Goal: Task Accomplishment & Management: Use online tool/utility

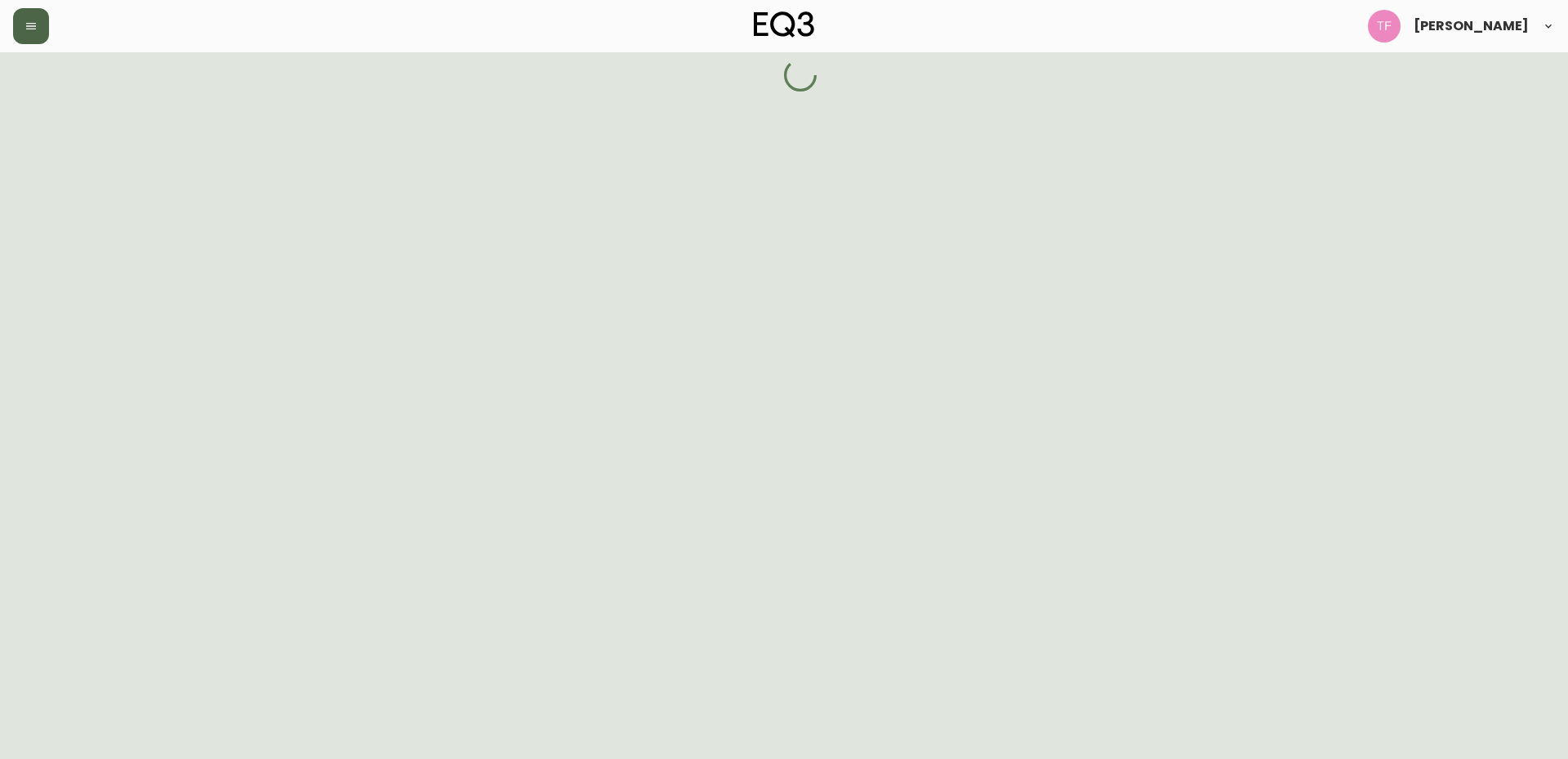
click at [21, 14] on button "button" at bounding box center [30, 25] width 36 height 36
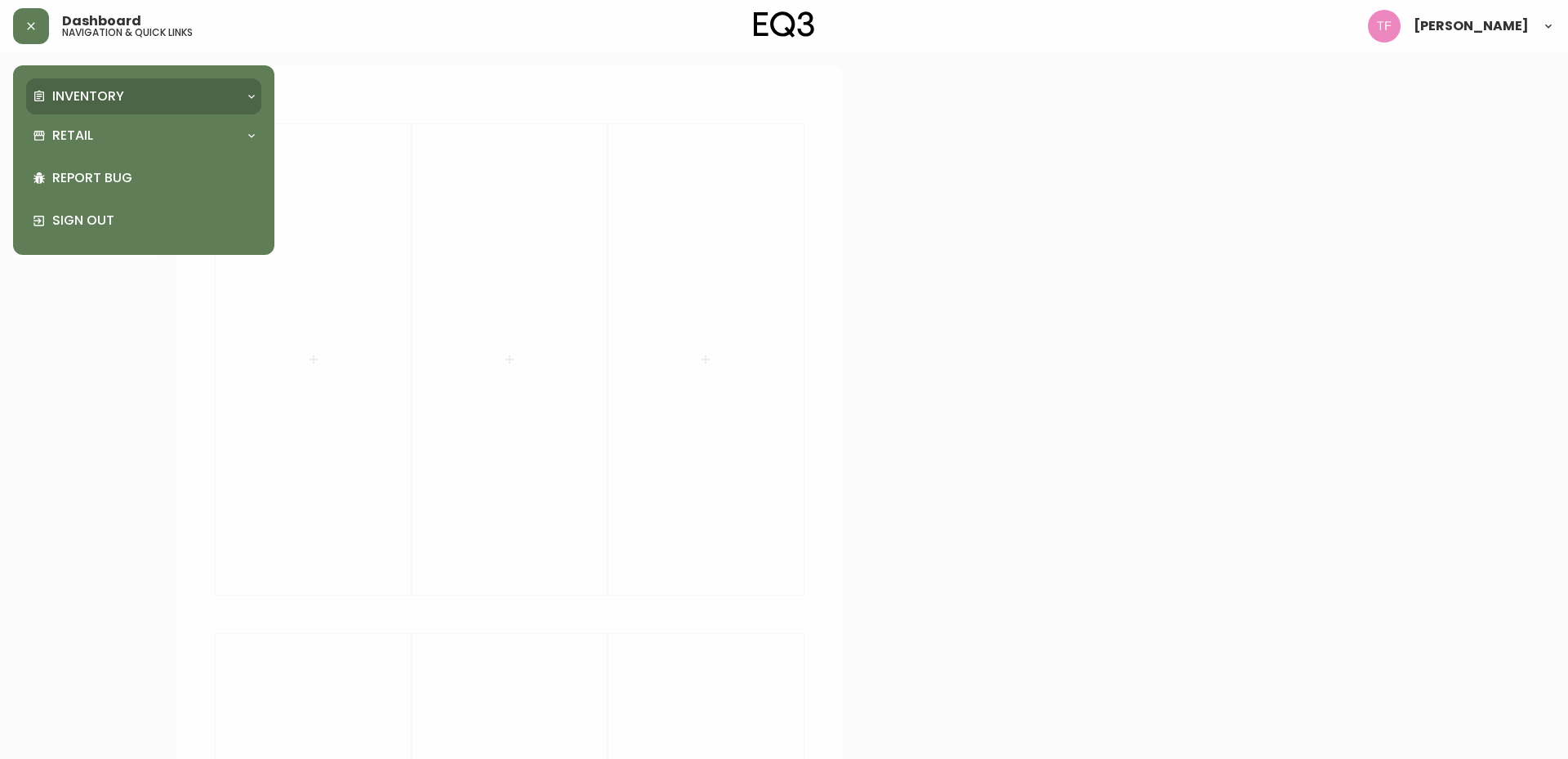
click at [79, 88] on p "Inventory" at bounding box center [89, 96] width 72 height 18
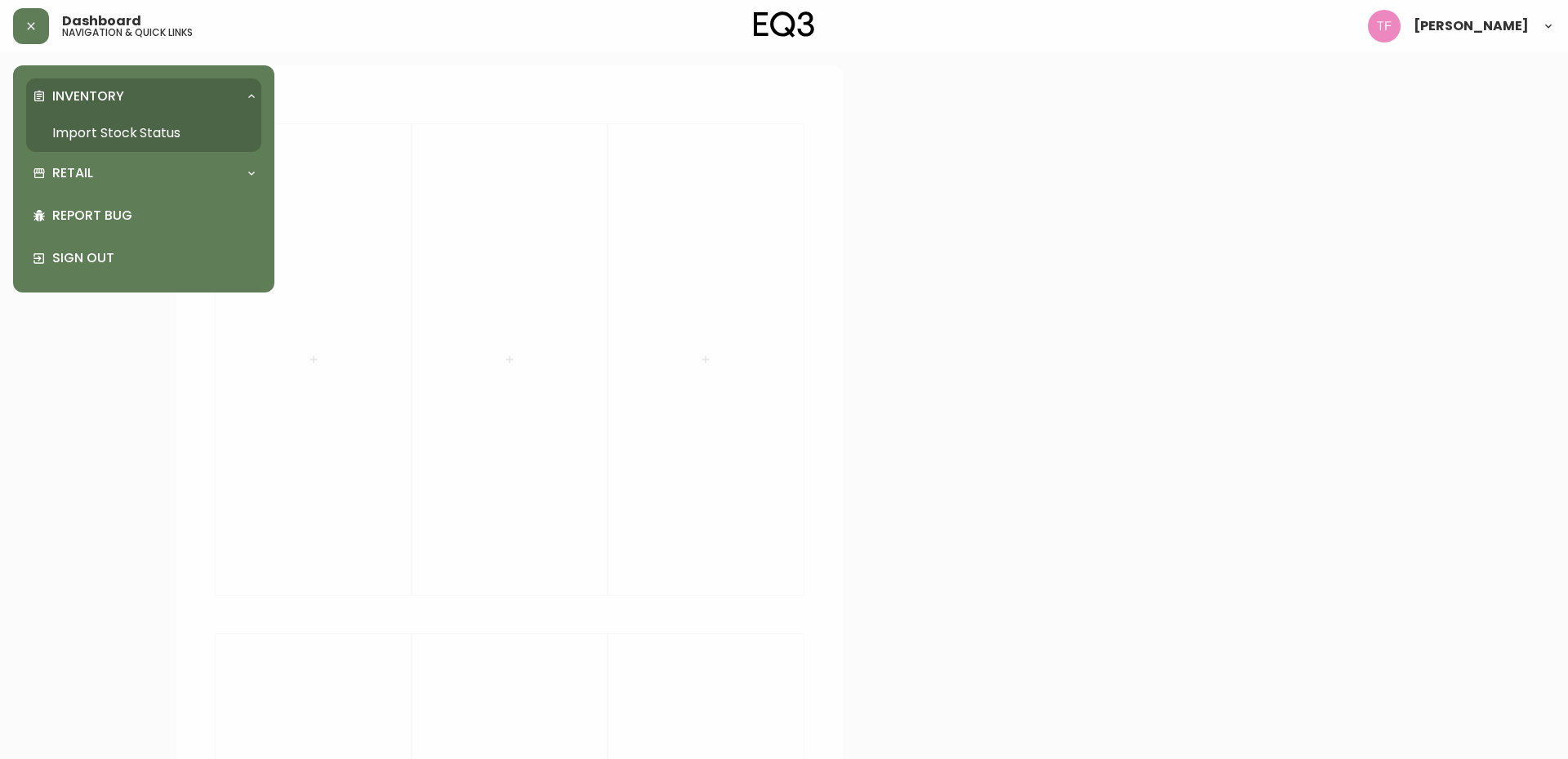
click at [117, 130] on link "Import Stock Status" at bounding box center [143, 133] width 235 height 38
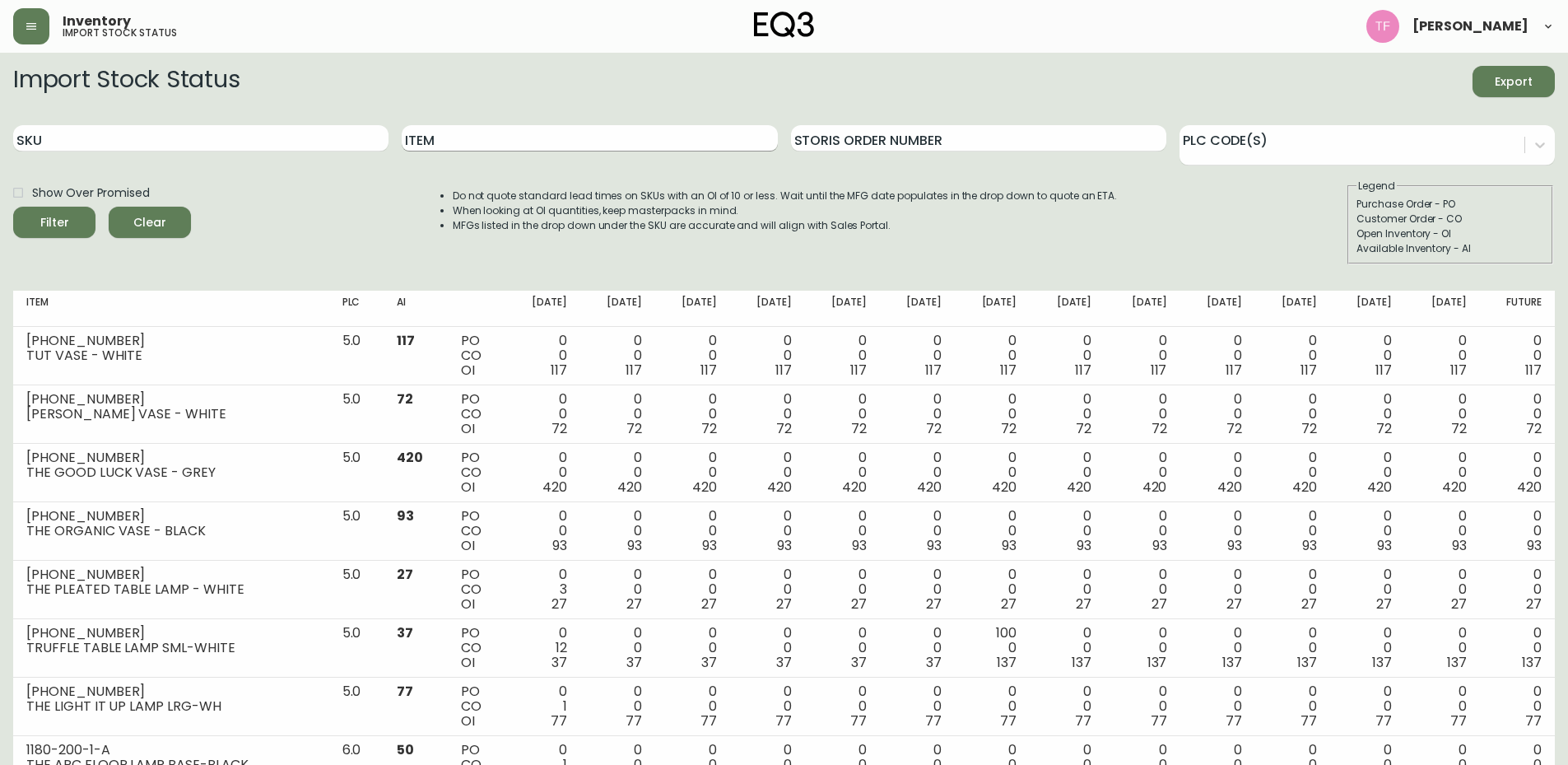
click at [555, 140] on input "Item" at bounding box center [589, 137] width 375 height 27
type input "verre"
click at [13, 206] on button "Filter" at bounding box center [54, 222] width 82 height 31
